Goal: Find specific page/section: Find specific page/section

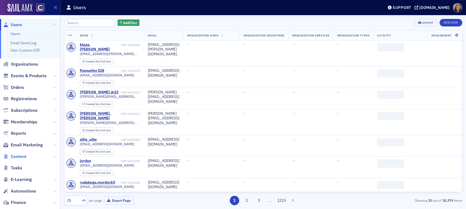
click at [18, 157] on span "Content" at bounding box center [19, 157] width 16 height 6
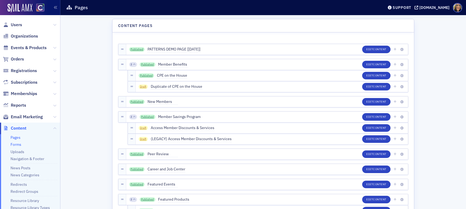
click at [17, 145] on link "Forms" at bounding box center [16, 144] width 11 height 5
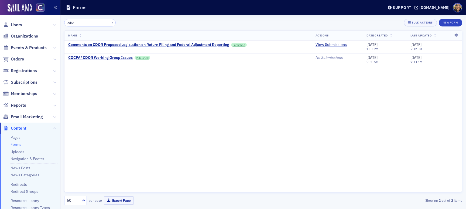
type input "cdor"
click at [332, 46] on link "View Submissions" at bounding box center [331, 44] width 31 height 5
